Goal: Book appointment/travel/reservation

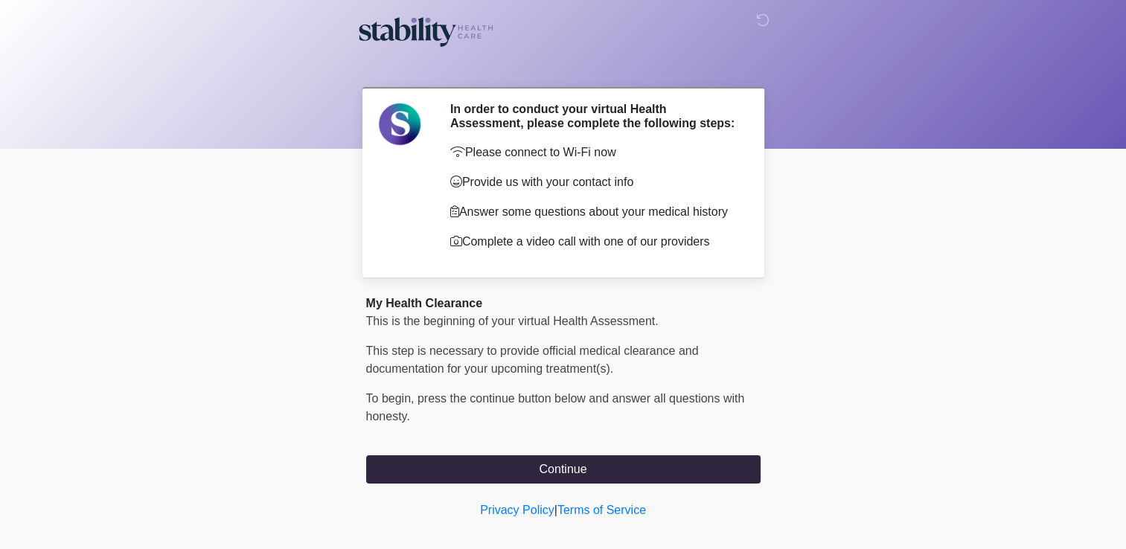
click at [563, 493] on body "‎ ‎ ‎ In order to conduct your virtual Health Assessment, please complete the f…" at bounding box center [563, 274] width 1126 height 549
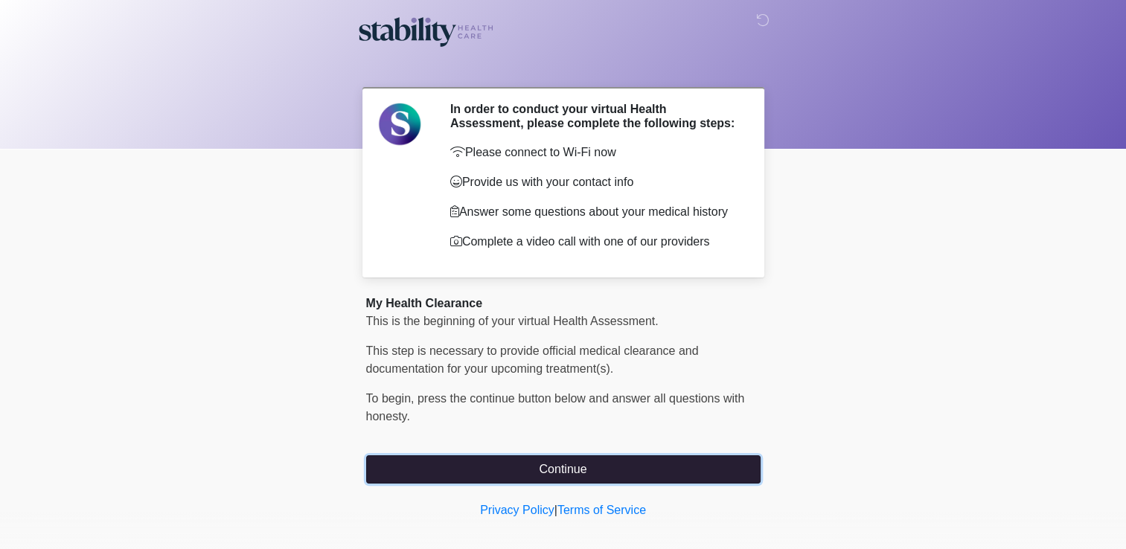
click at [568, 470] on button "Continue" at bounding box center [563, 470] width 395 height 28
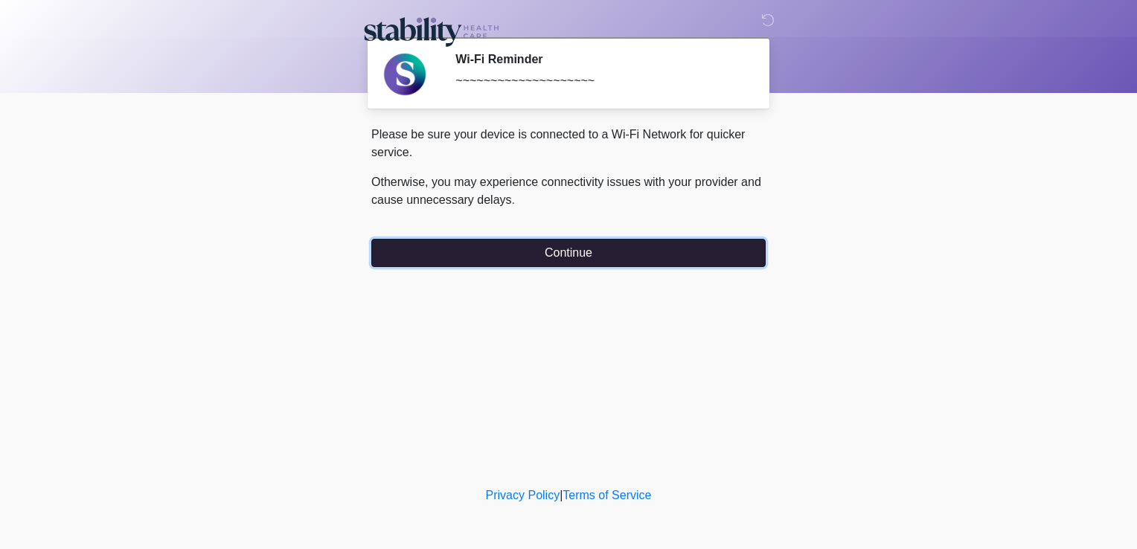
click at [573, 245] on button "Continue" at bounding box center [568, 253] width 395 height 28
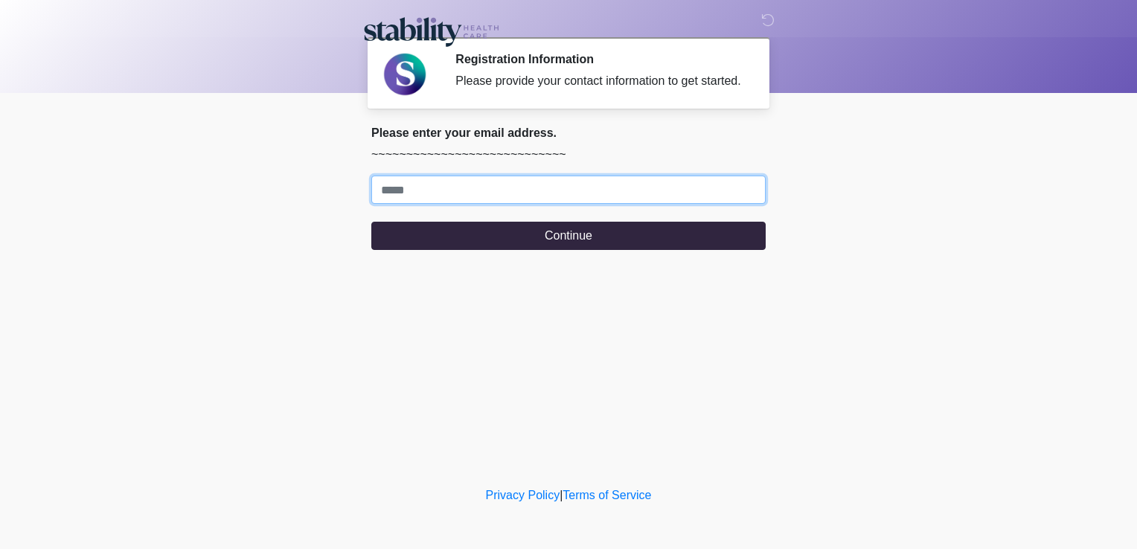
click at [523, 196] on input "Where should we email your response?" at bounding box center [568, 190] width 395 height 28
type input "**********"
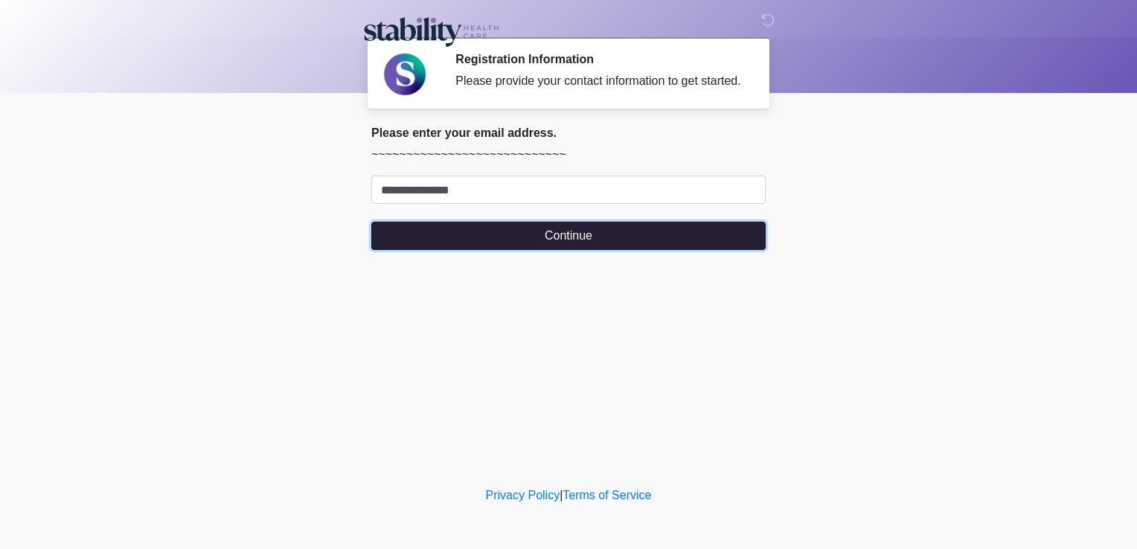
click at [491, 247] on button "Continue" at bounding box center [568, 236] width 395 height 28
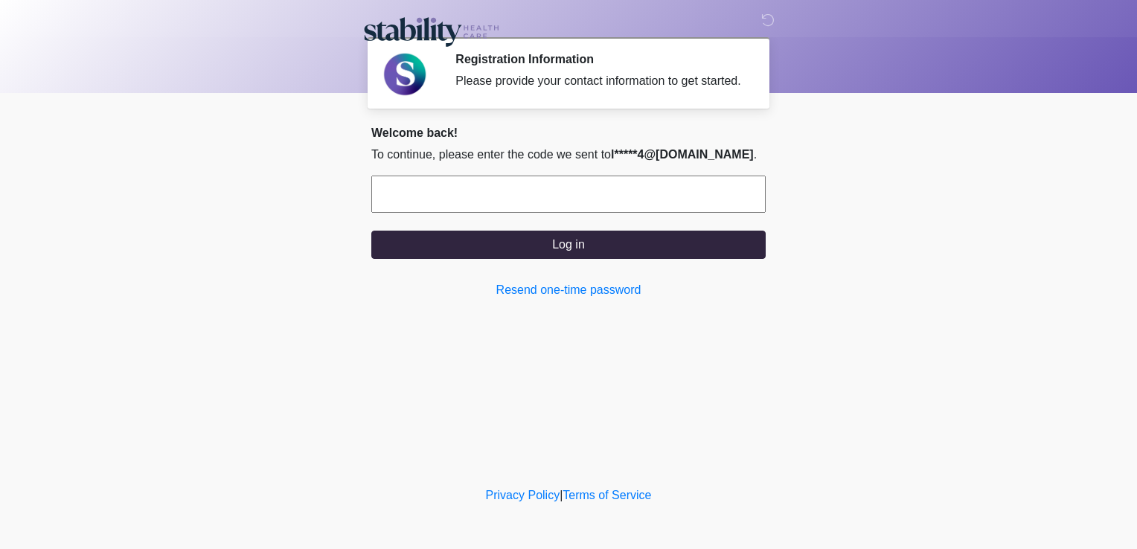
click at [397, 183] on input "text" at bounding box center [568, 194] width 395 height 37
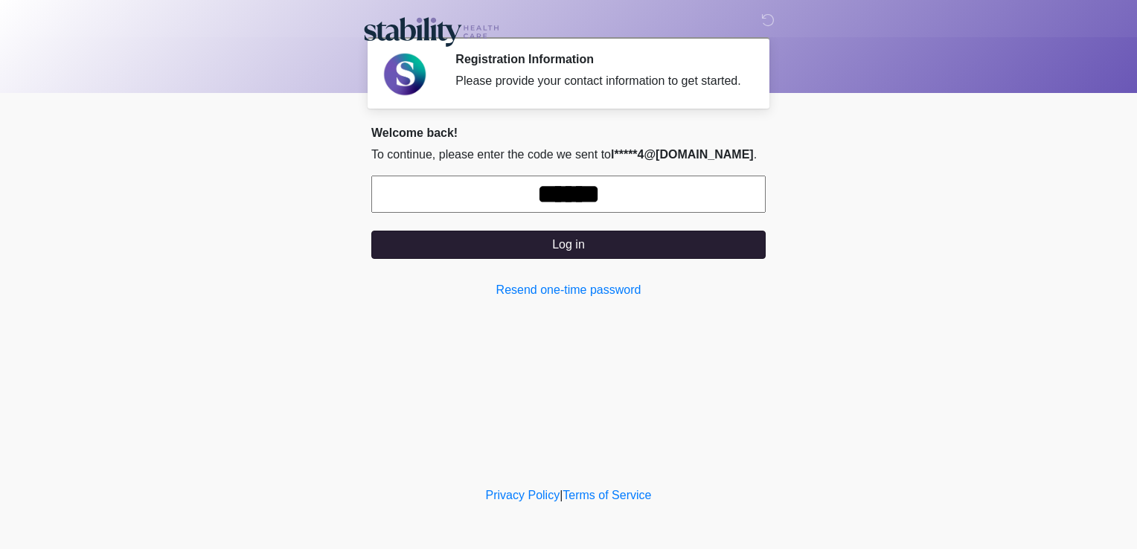
type input "******"
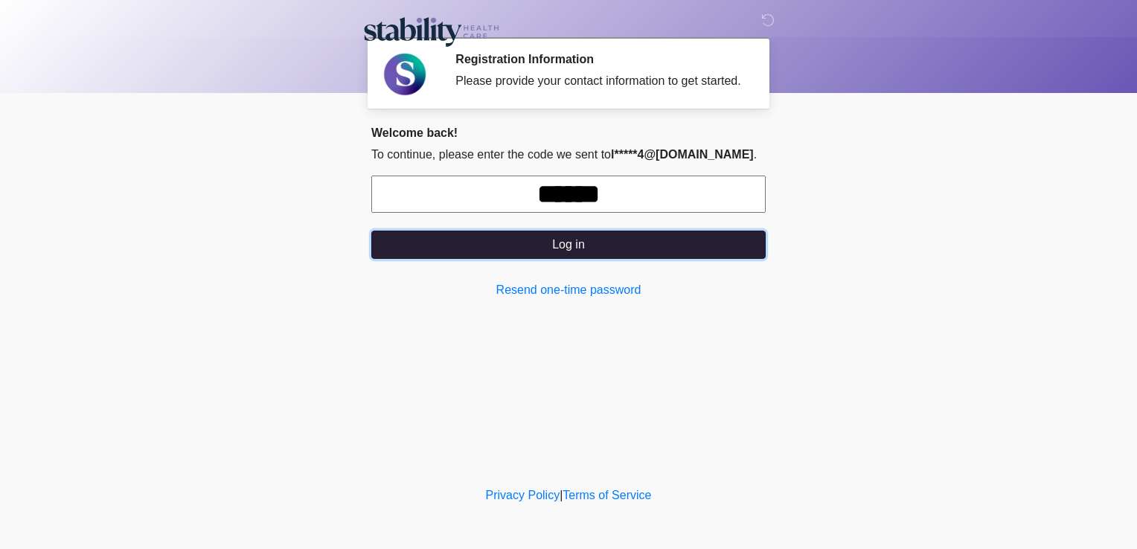
click at [577, 251] on button "Log in" at bounding box center [568, 245] width 395 height 28
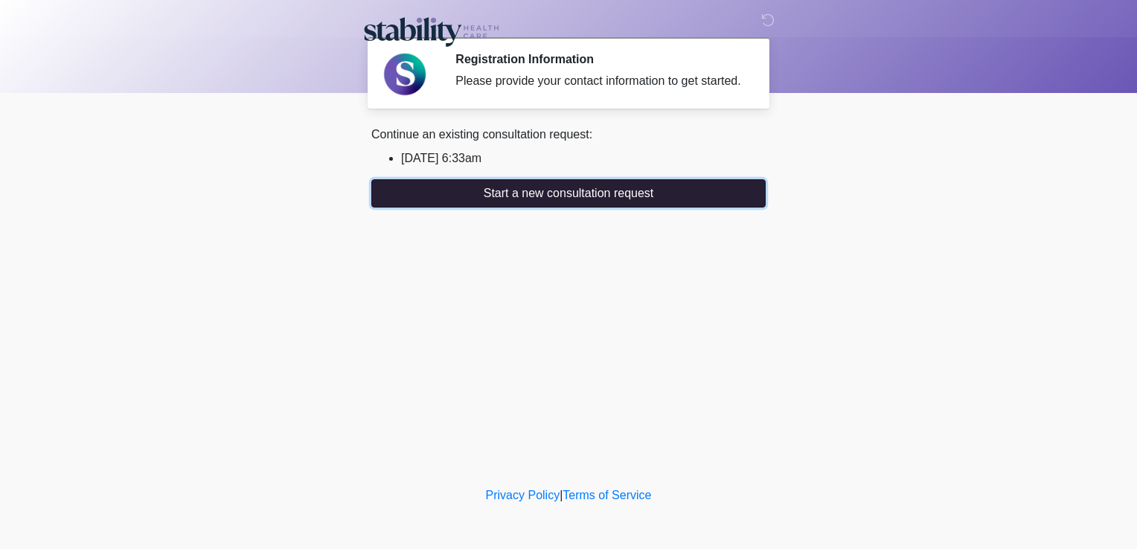
click at [563, 193] on button "Start a new consultation request" at bounding box center [568, 193] width 395 height 28
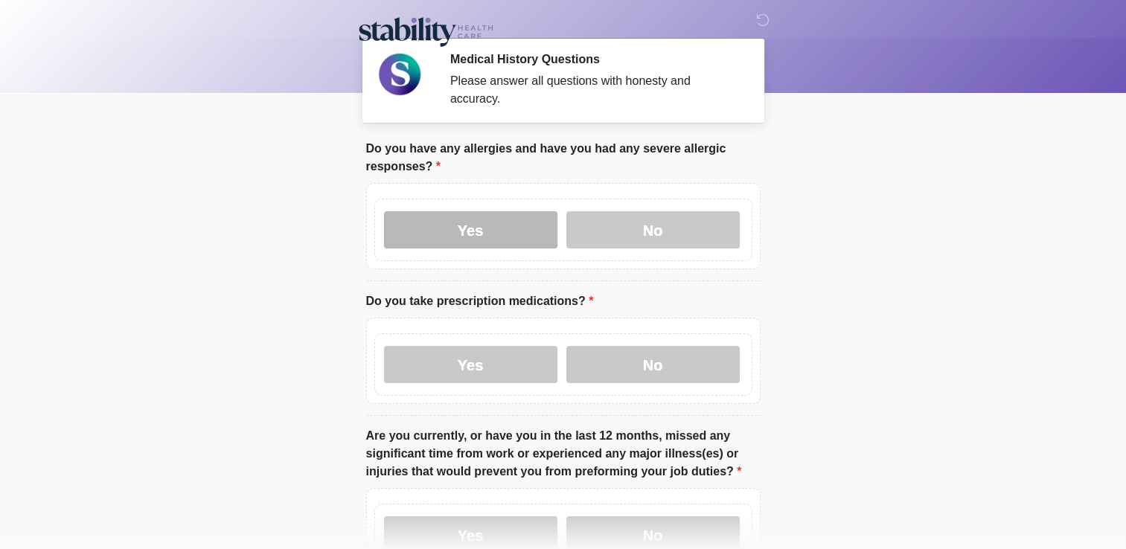
click at [491, 216] on label "Yes" at bounding box center [470, 229] width 173 height 37
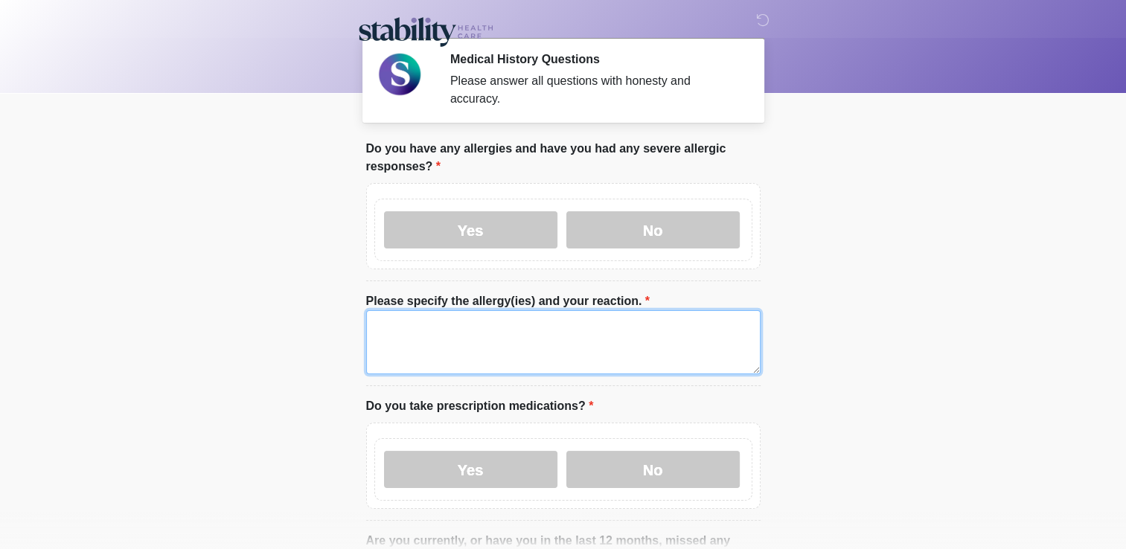
click at [452, 320] on textarea "Please specify the allergy(ies) and your reaction." at bounding box center [563, 342] width 395 height 64
type textarea "**********"
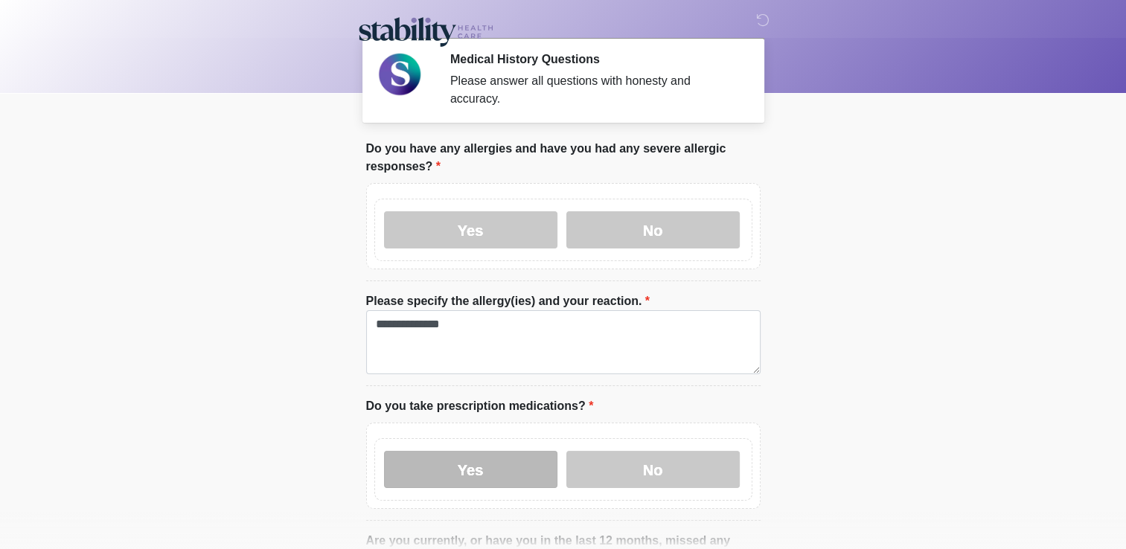
click at [488, 451] on label "Yes" at bounding box center [470, 469] width 173 height 37
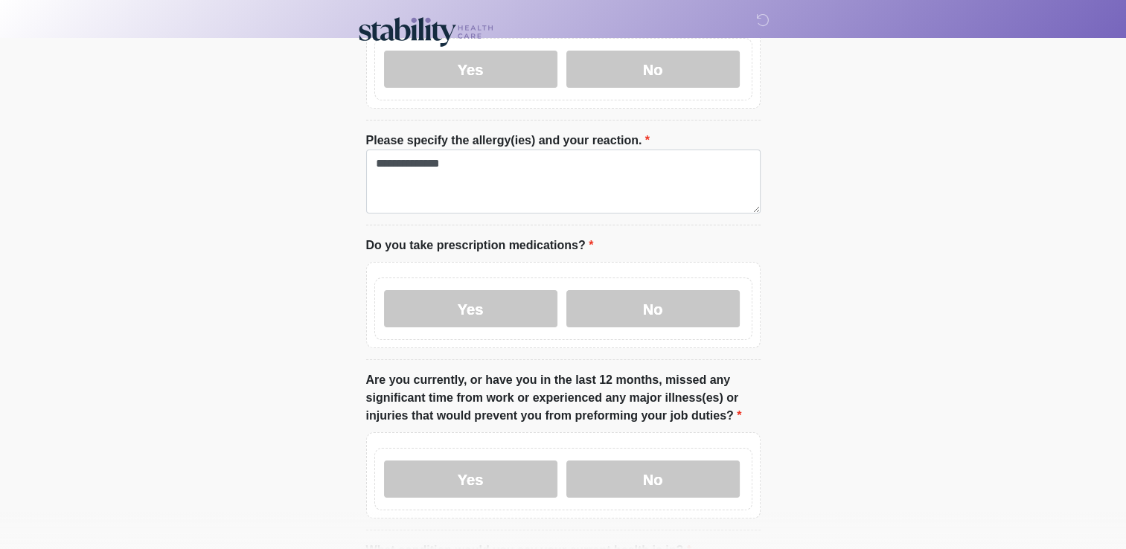
scroll to position [166, 0]
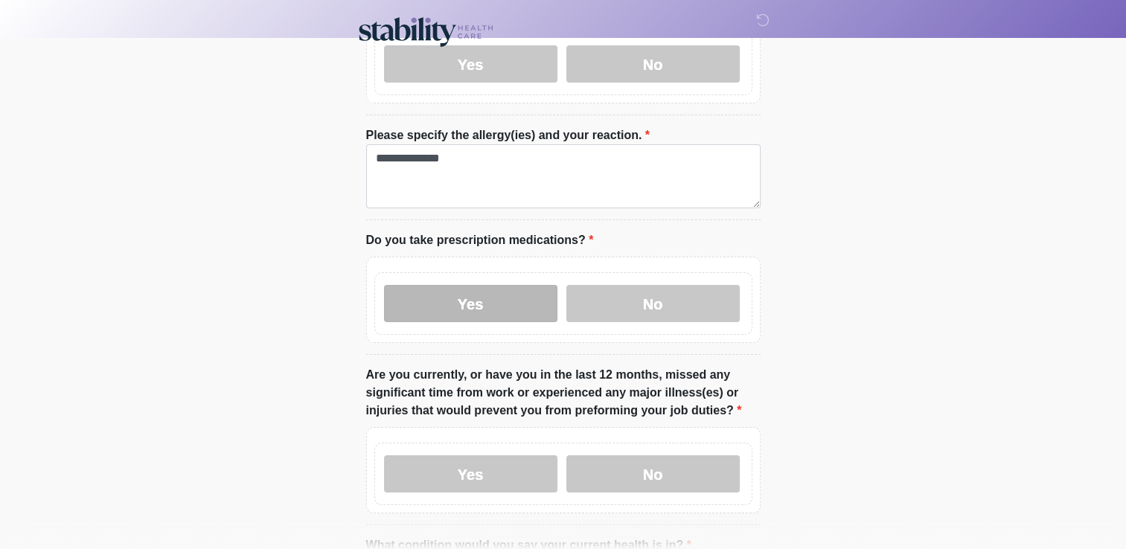
click at [458, 285] on label "Yes" at bounding box center [470, 303] width 173 height 37
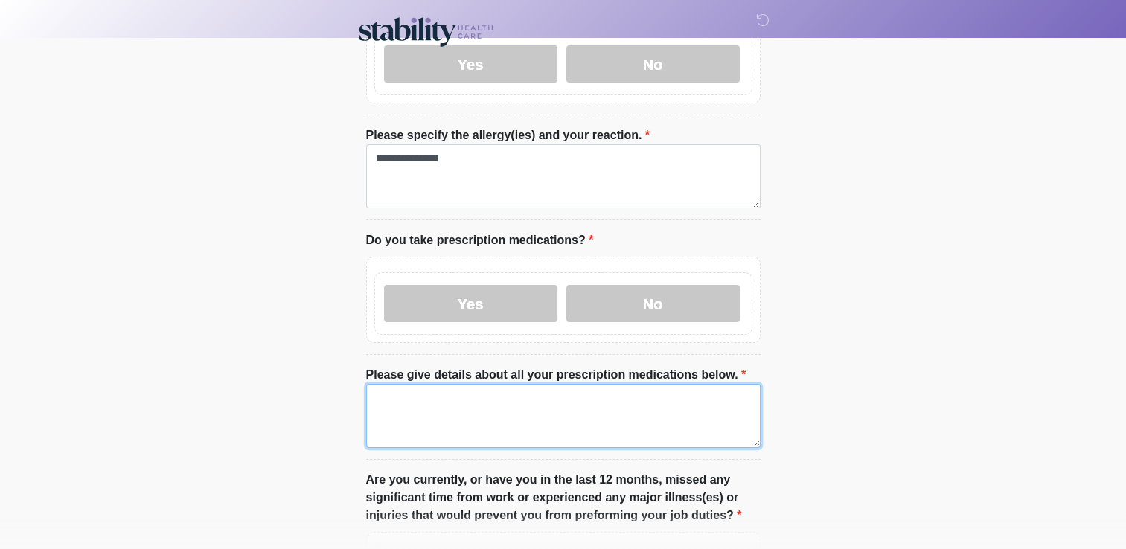
click at [417, 400] on textarea "Please give details about all your prescription medications below." at bounding box center [563, 416] width 395 height 64
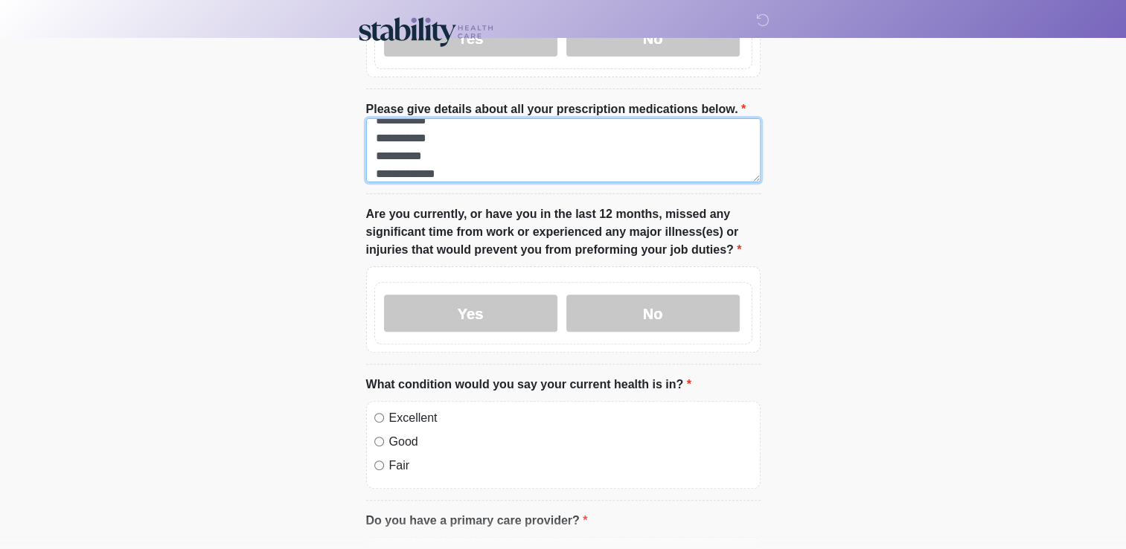
scroll to position [434, 0]
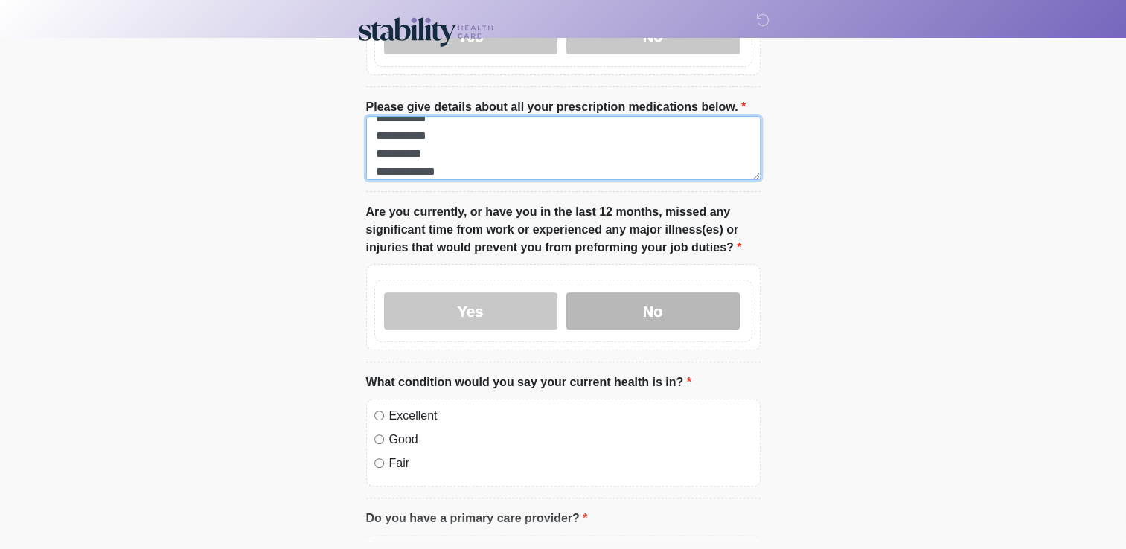
type textarea "**********"
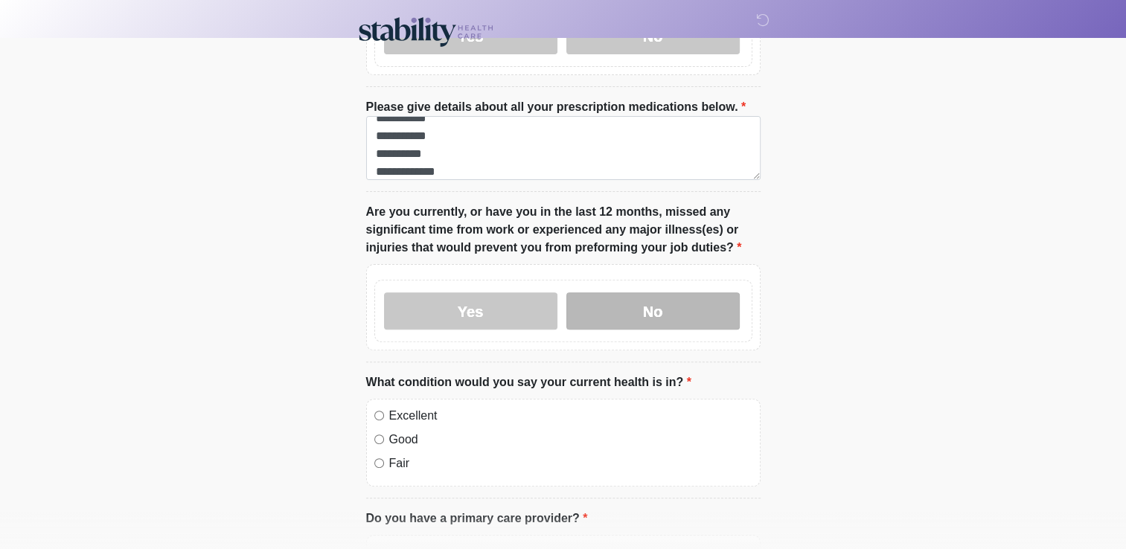
click at [670, 299] on label "No" at bounding box center [652, 311] width 173 height 37
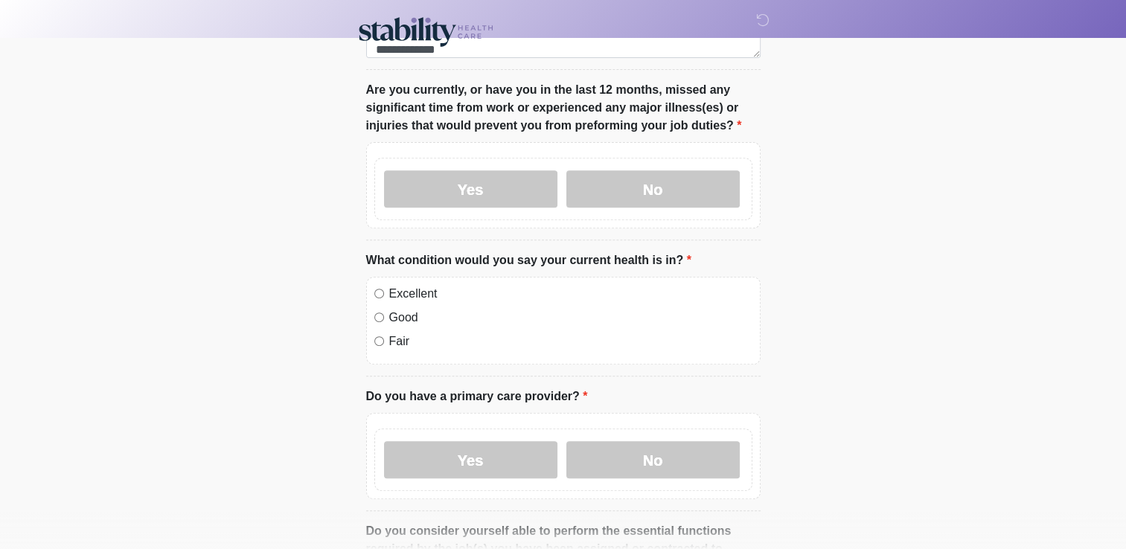
scroll to position [592, 0]
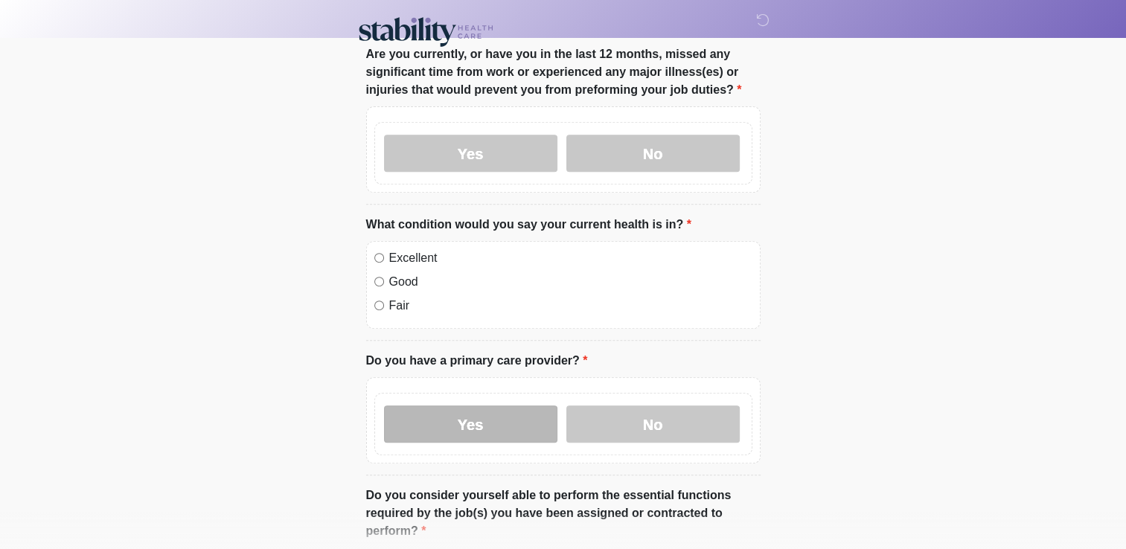
click at [488, 406] on label "Yes" at bounding box center [470, 424] width 173 height 37
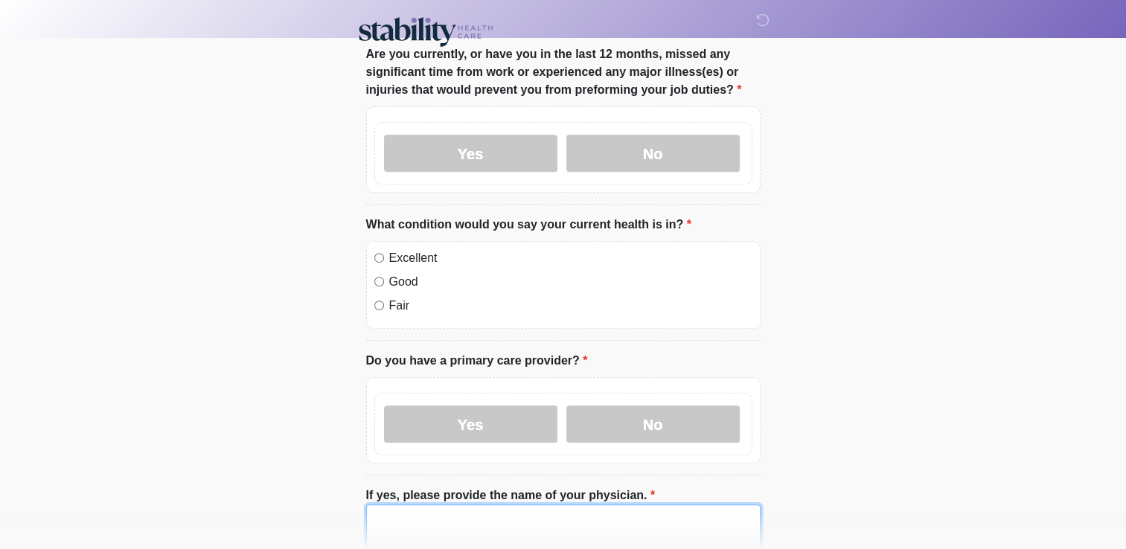
click at [422, 517] on textarea "If yes, please provide the name of your physician." at bounding box center [563, 537] width 395 height 64
click at [422, 517] on textarea "*" at bounding box center [563, 537] width 395 height 64
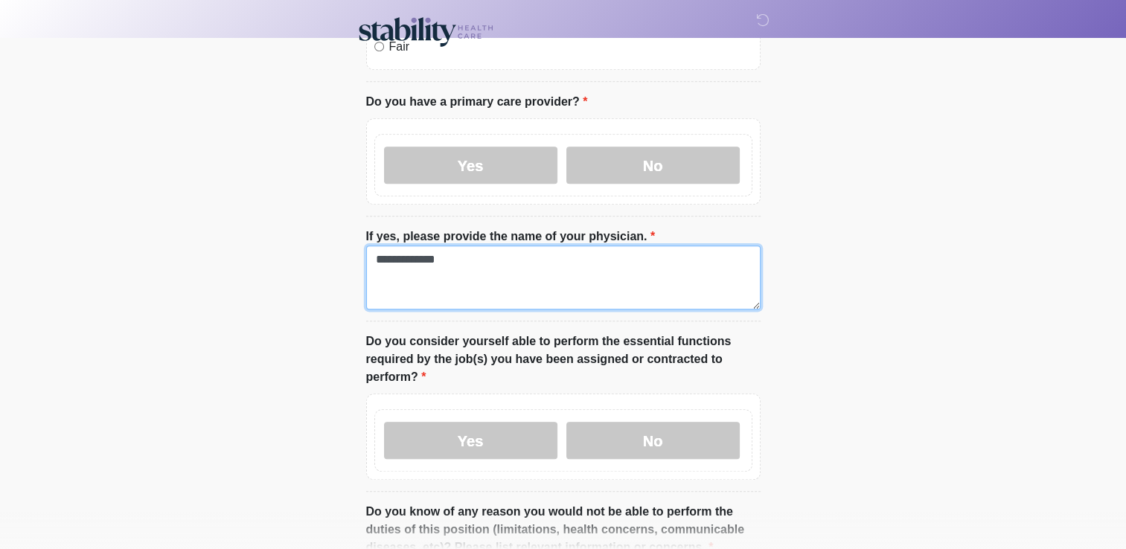
scroll to position [860, 0]
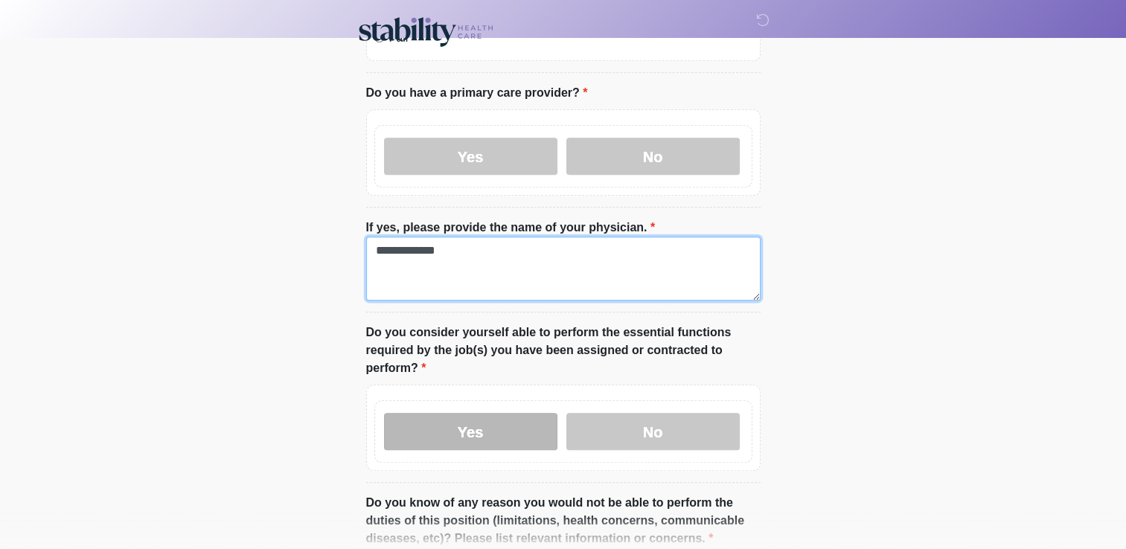
type textarea "**********"
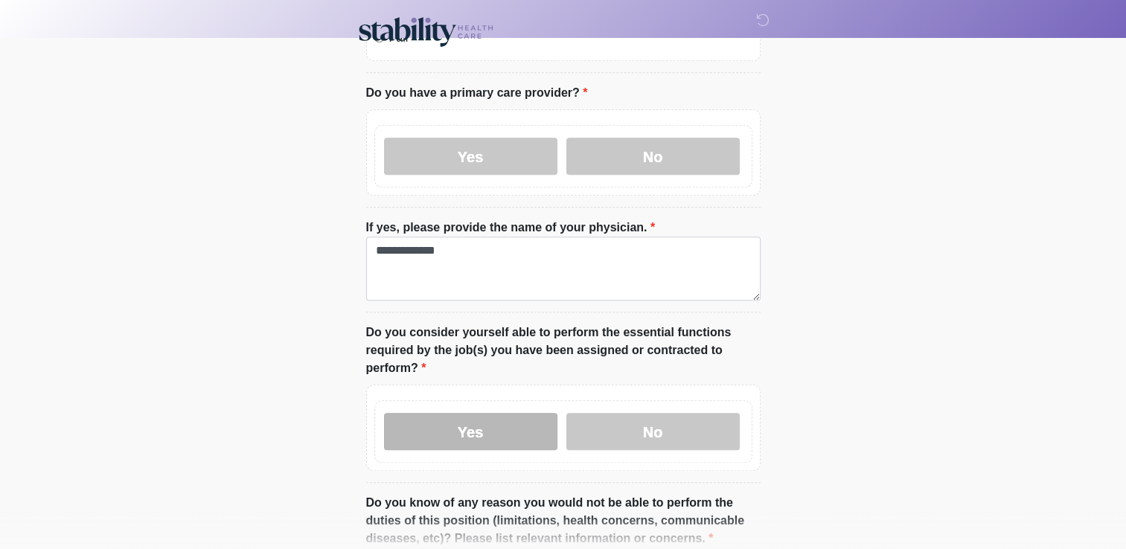
click at [432, 413] on label "Yes" at bounding box center [470, 431] width 173 height 37
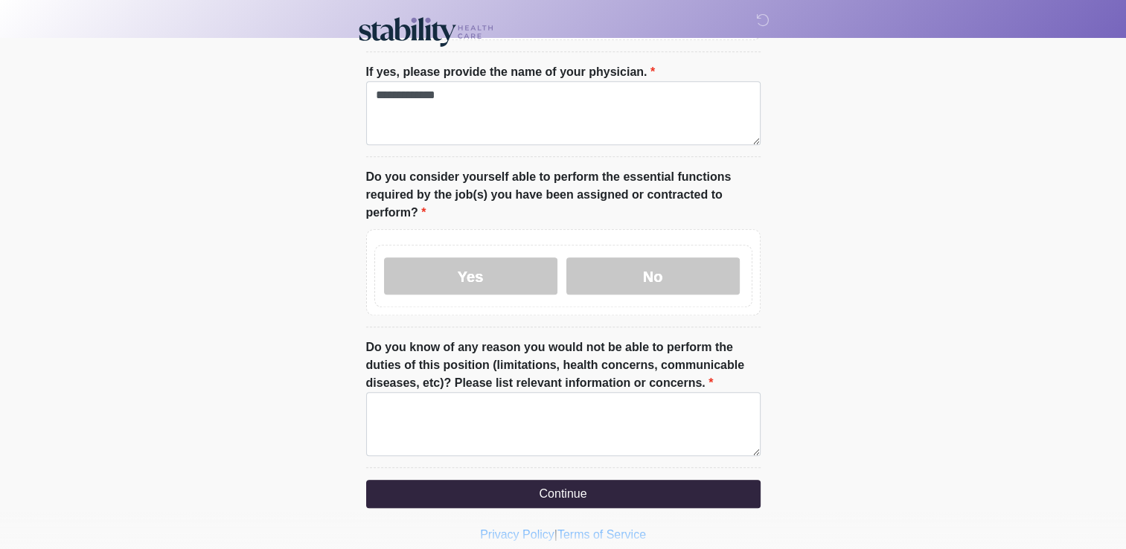
scroll to position [1034, 0]
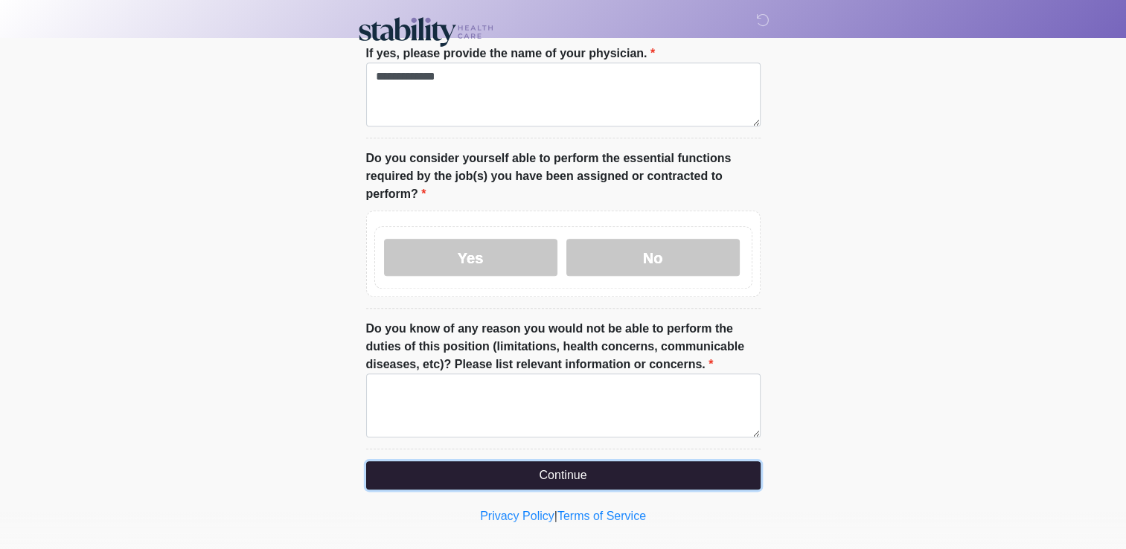
click at [610, 461] on button "Continue" at bounding box center [563, 475] width 395 height 28
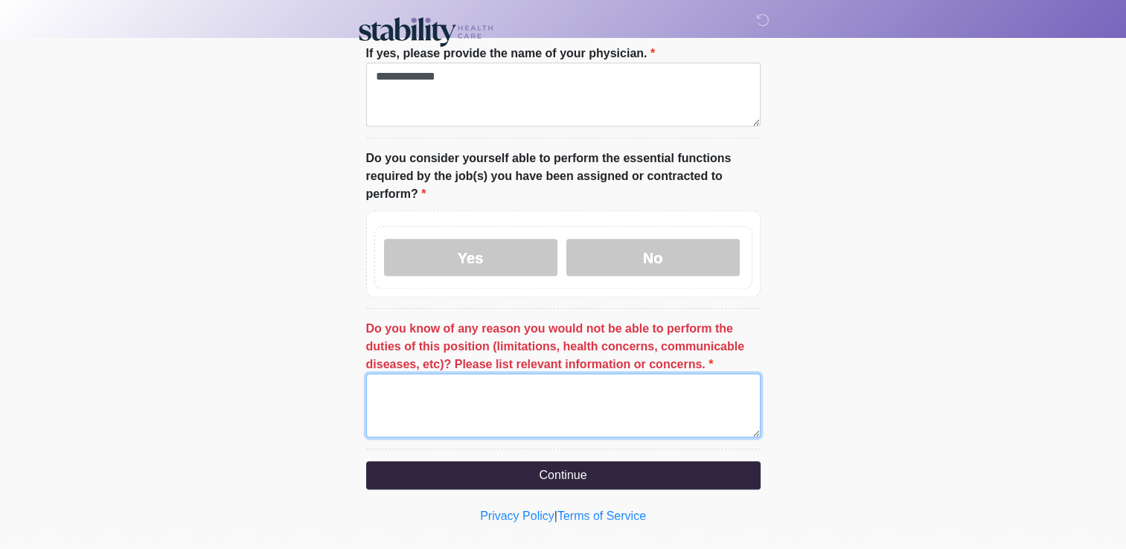
click at [511, 374] on textarea "Do you know of any reason you would not be able to perform the duties of this p…" at bounding box center [563, 406] width 395 height 64
click at [511, 374] on textarea "*" at bounding box center [563, 406] width 395 height 64
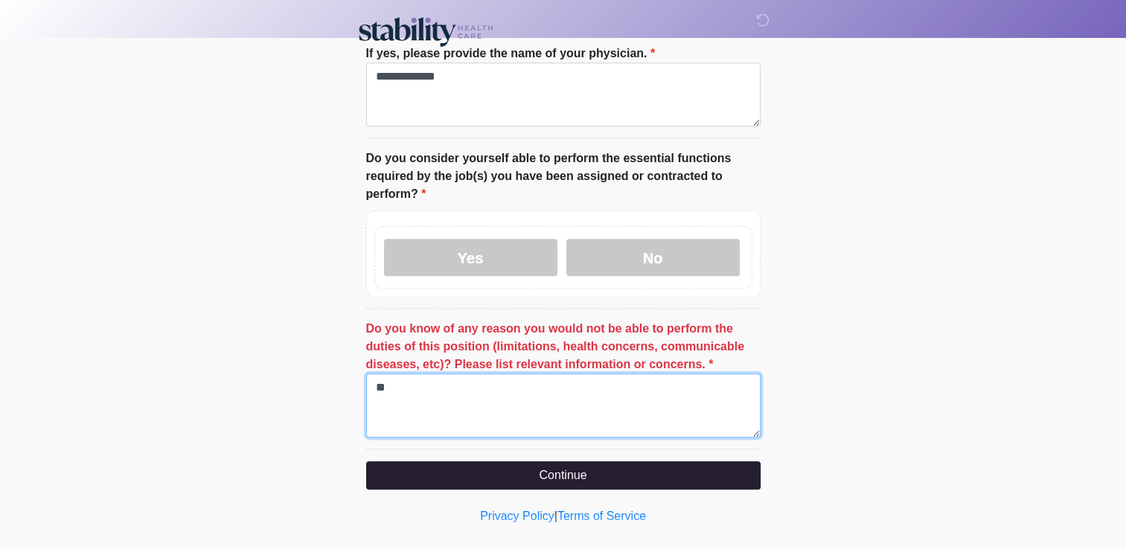
type textarea "**"
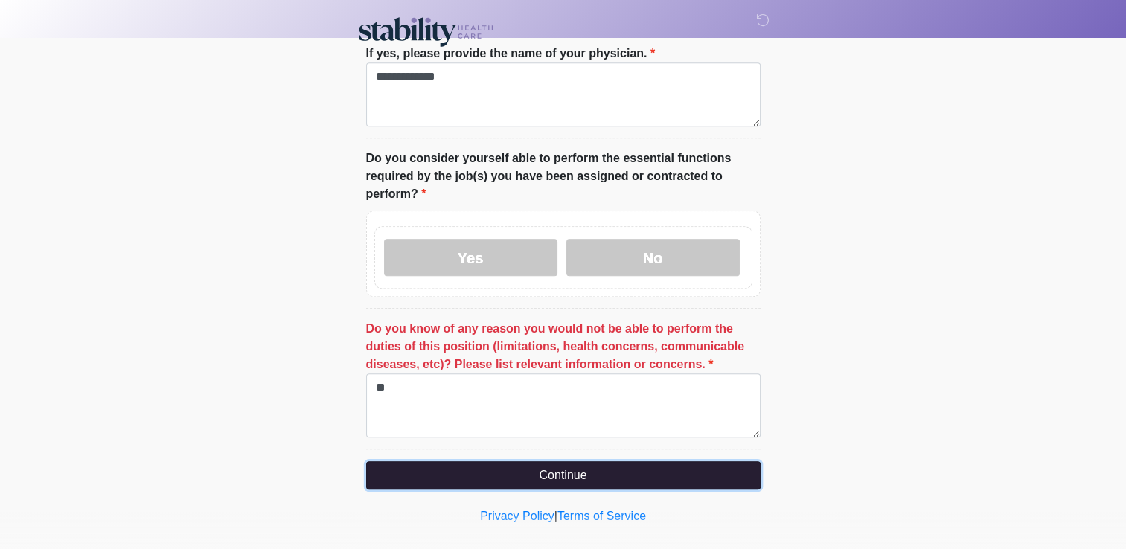
click at [544, 461] on button "Continue" at bounding box center [563, 475] width 395 height 28
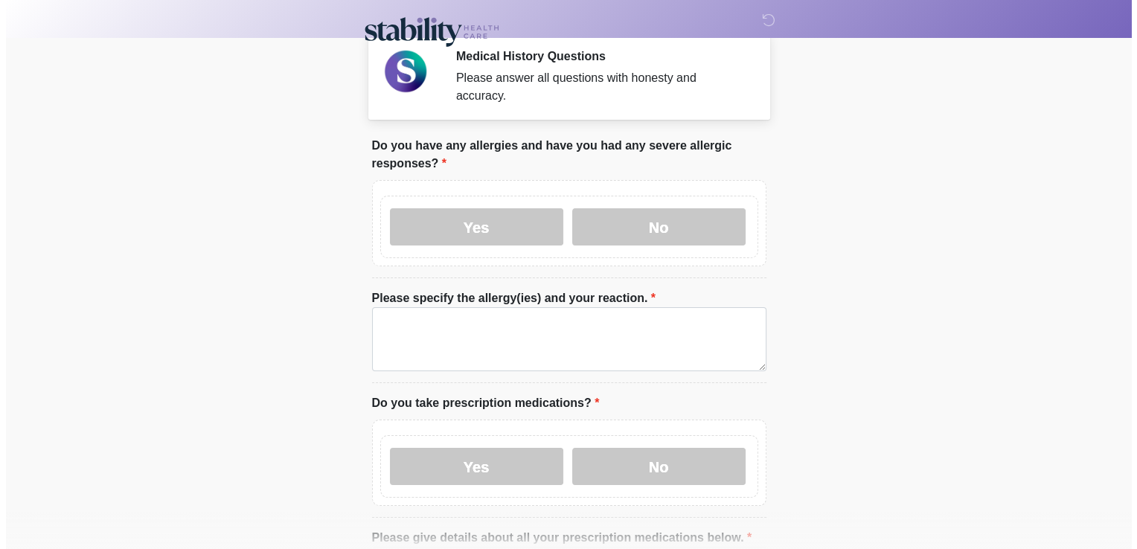
scroll to position [0, 0]
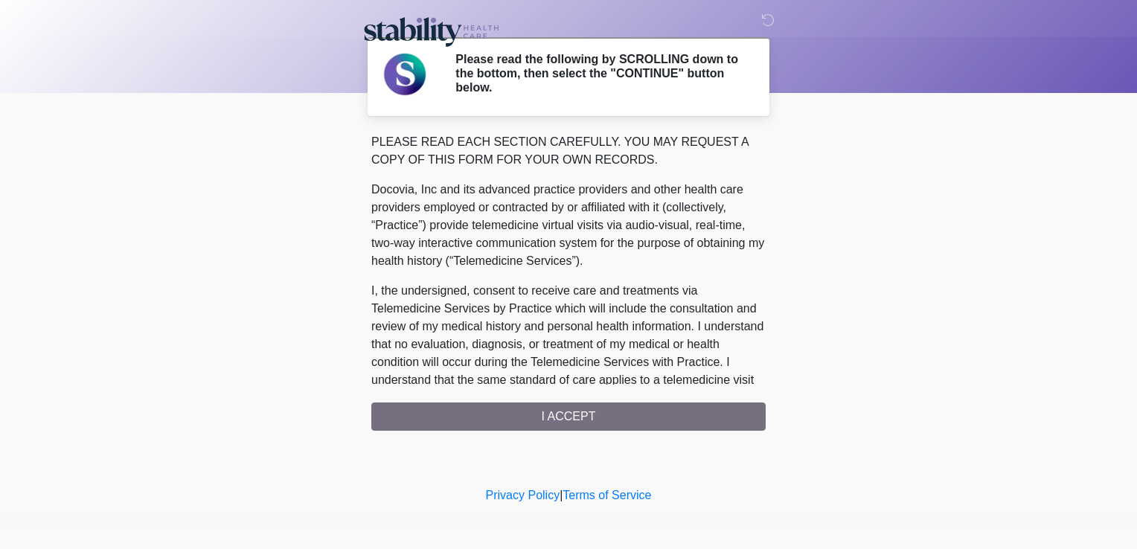
click at [551, 412] on div "PLEASE READ EACH SECTION CAREFULLY. YOU MAY REQUEST A COPY OF THIS FORM FOR YOU…" at bounding box center [568, 282] width 395 height 298
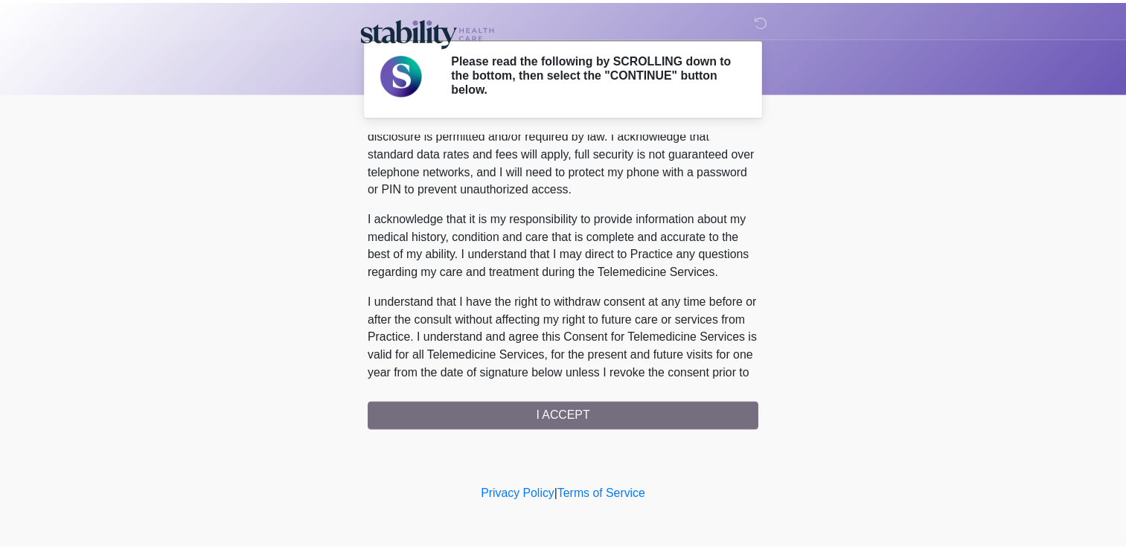
scroll to position [873, 0]
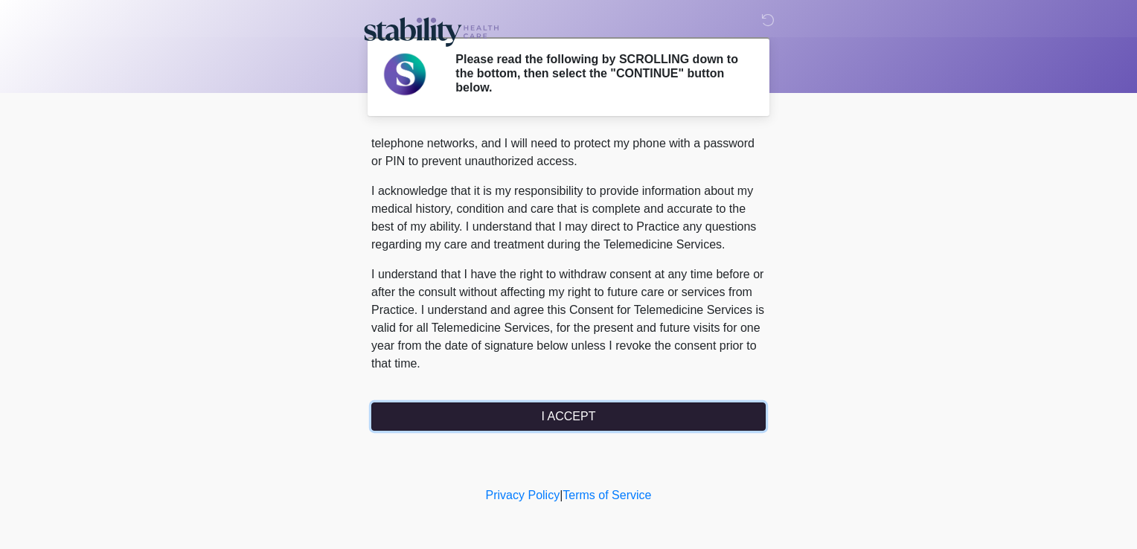
click at [664, 414] on button "I ACCEPT" at bounding box center [568, 417] width 395 height 28
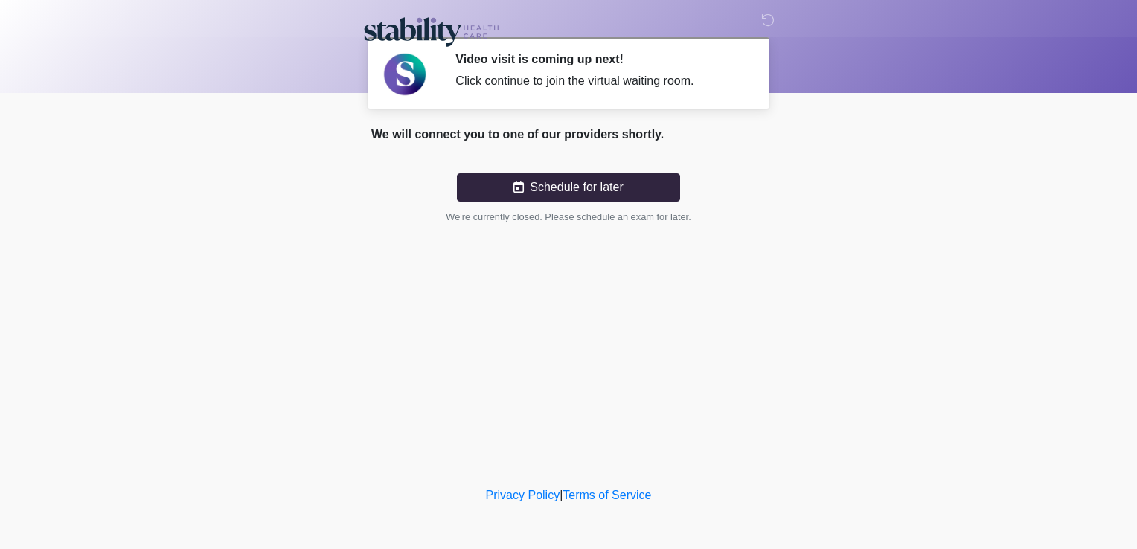
click at [611, 77] on div "Click continue to join the virtual waiting room." at bounding box center [600, 81] width 288 height 18
click at [553, 191] on button "Schedule for later" at bounding box center [568, 187] width 223 height 28
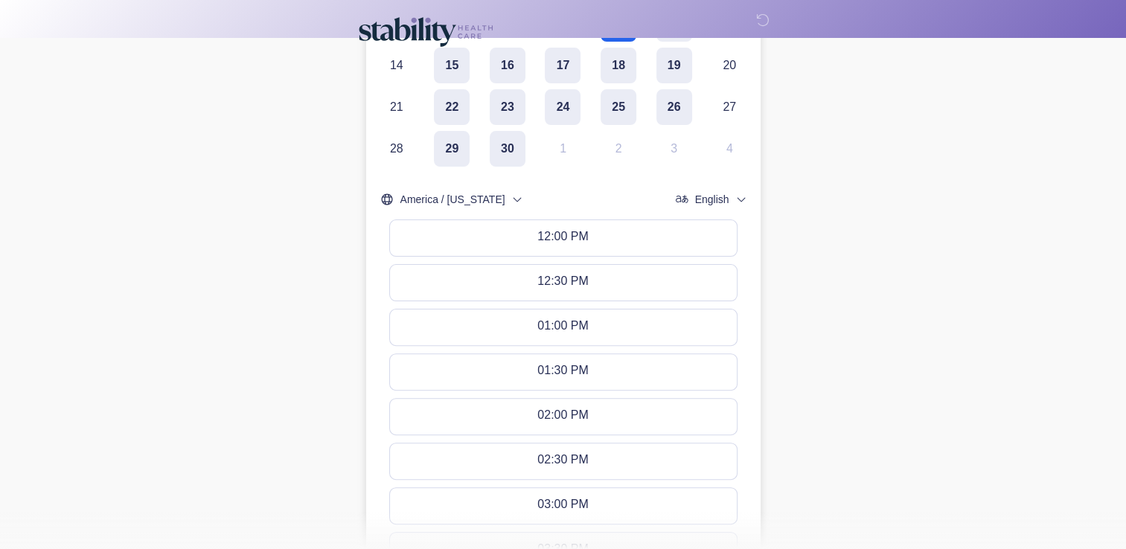
scroll to position [374, 0]
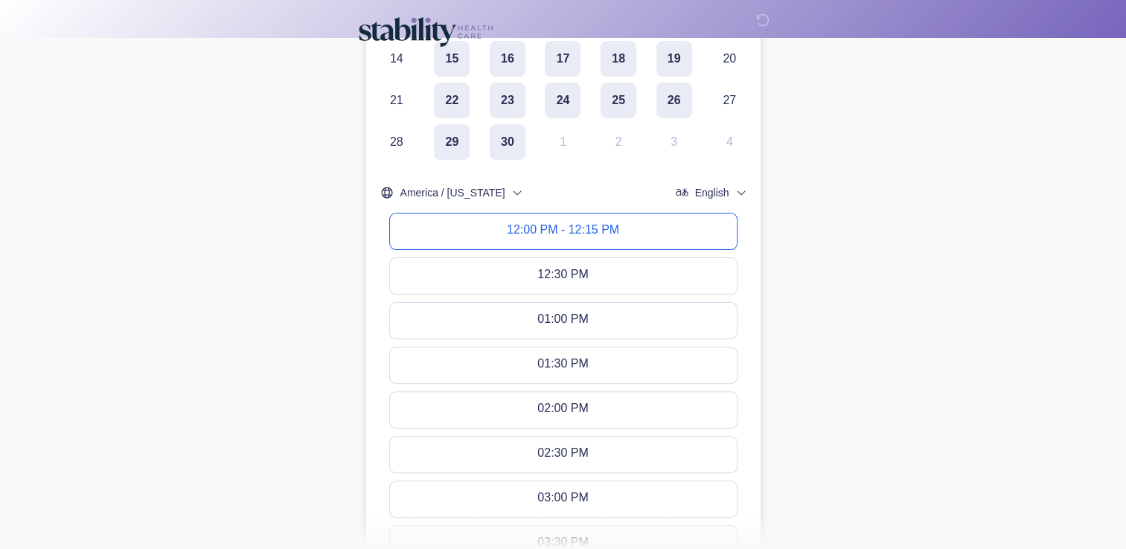
click at [657, 214] on button "12:00 PM - 12:15 PM" at bounding box center [563, 232] width 347 height 36
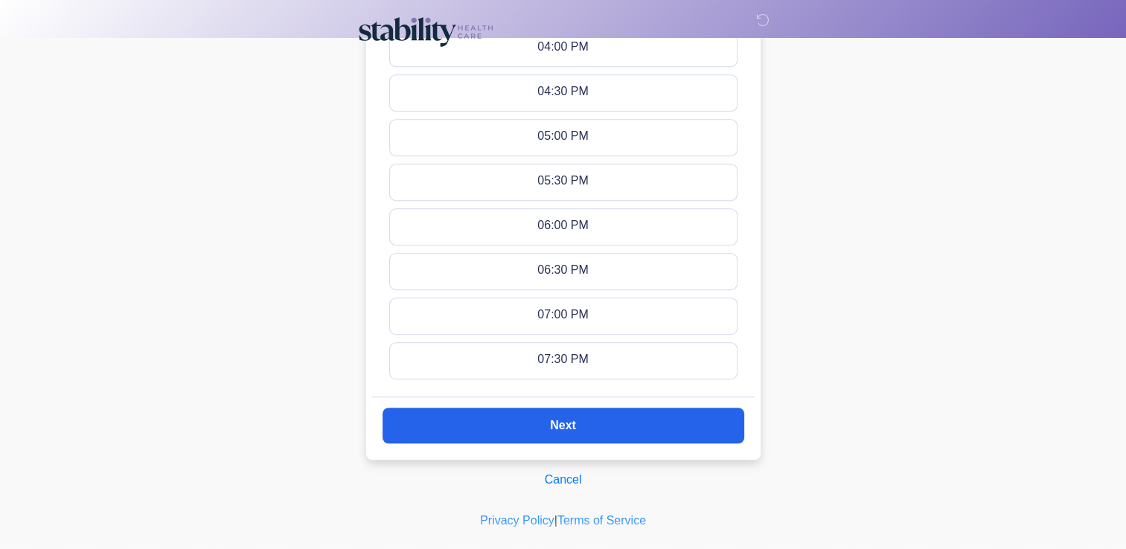
scroll to position [936, 0]
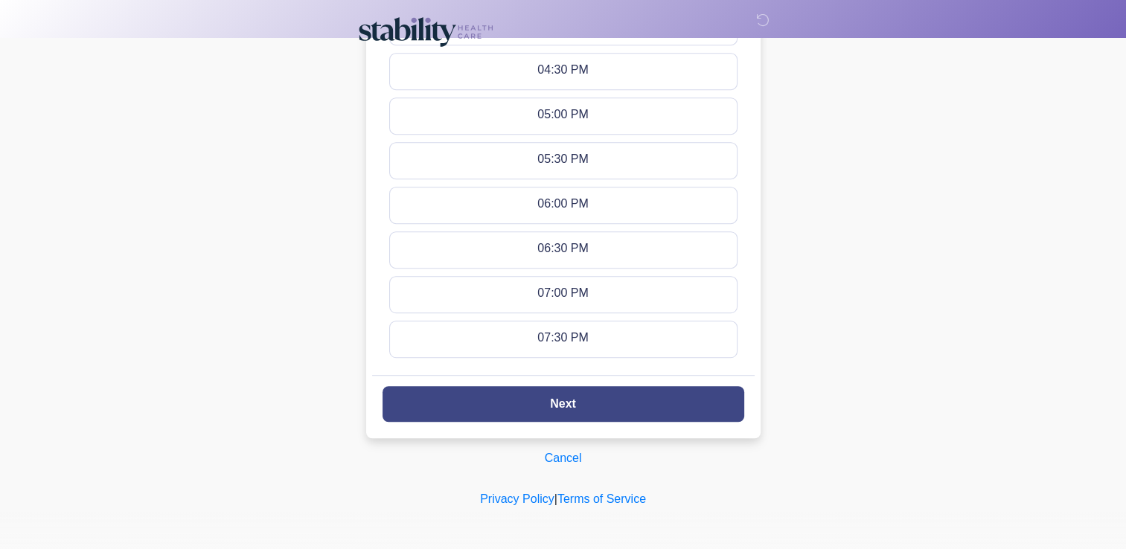
click at [0, 0] on slot "Next" at bounding box center [0, 0] width 0 height 0
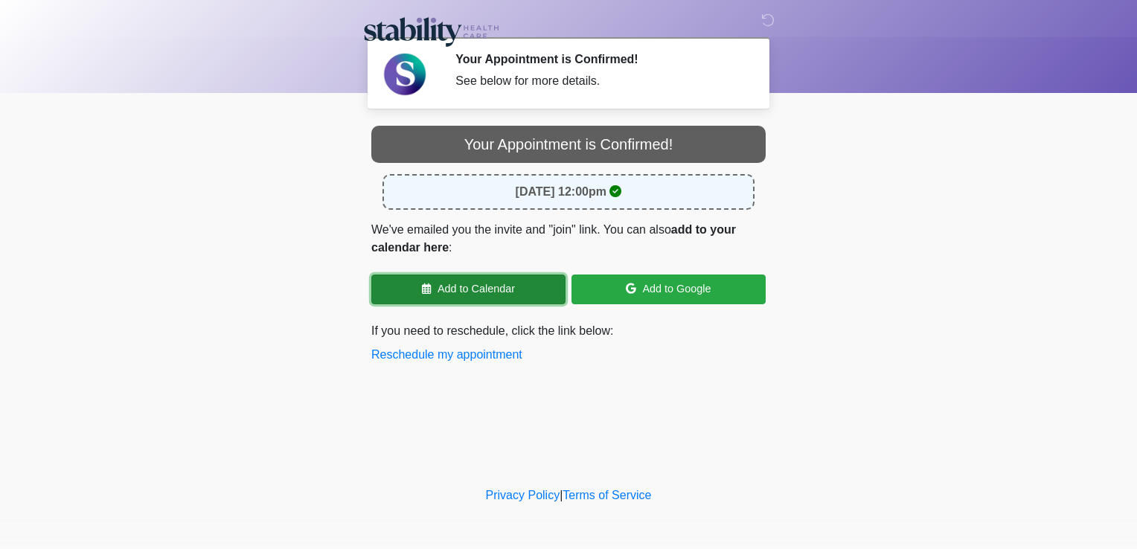
click at [412, 301] on link "Add to Calendar" at bounding box center [468, 290] width 194 height 30
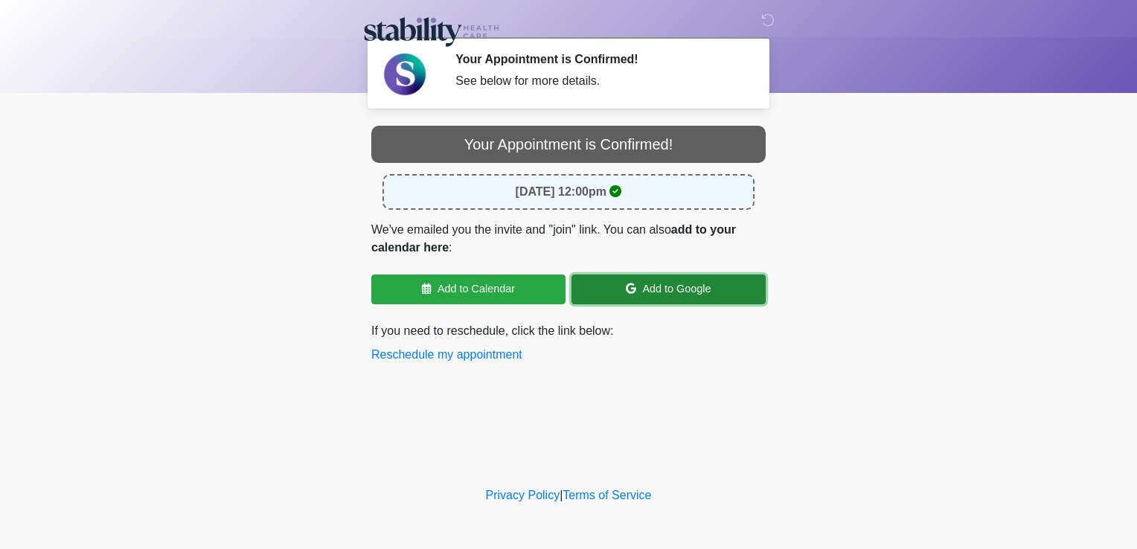
click at [685, 292] on link "Add to Google" at bounding box center [669, 290] width 194 height 30
